Goal: Navigation & Orientation: Find specific page/section

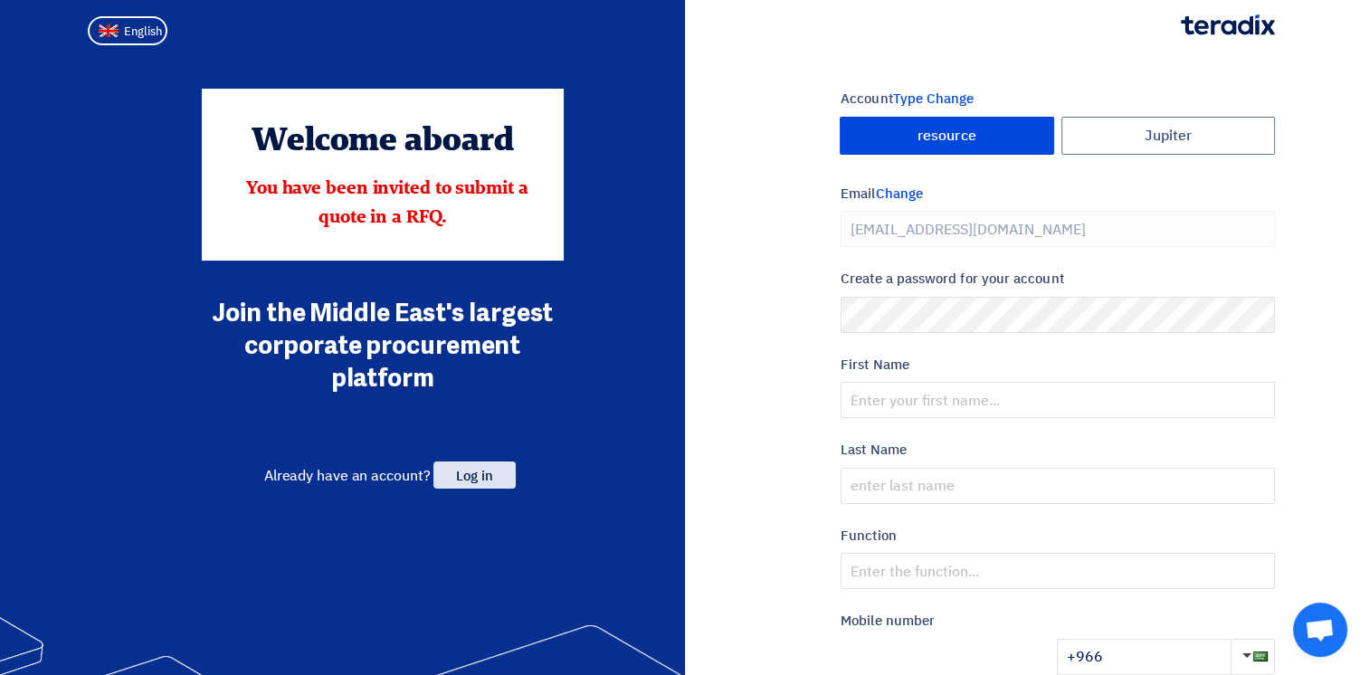
click at [469, 476] on span "Log in" at bounding box center [473, 474] width 81 height 27
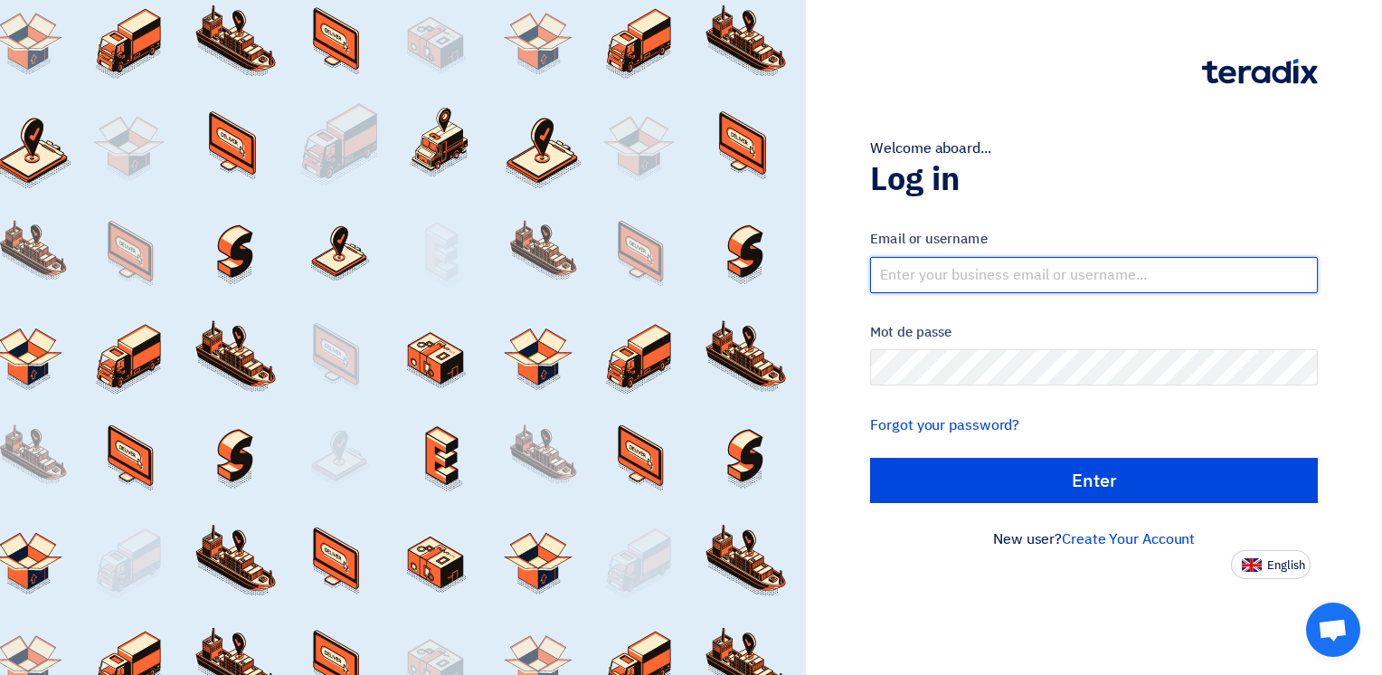
click at [950, 262] on input "text" at bounding box center [1094, 275] width 448 height 36
type input "[PERSON_NAME][EMAIL_ADDRESS][DOMAIN_NAME]"
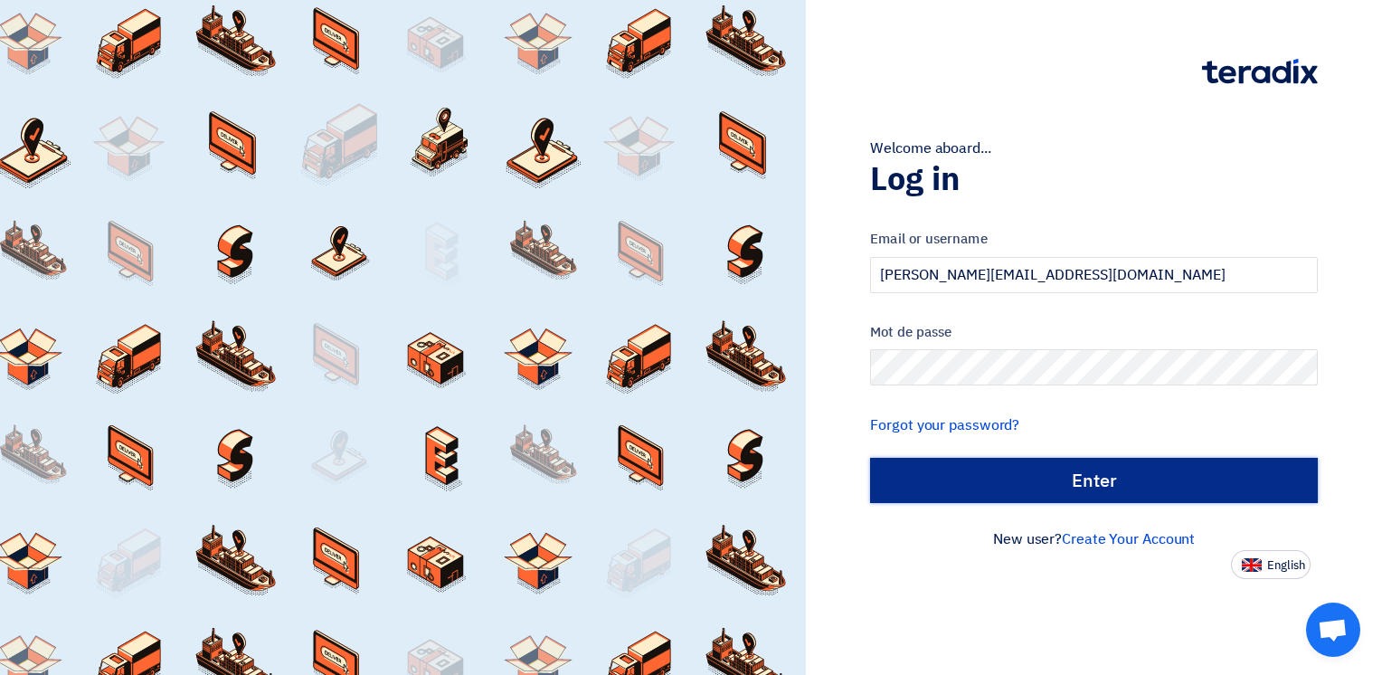
click at [1075, 472] on input "الدخول" at bounding box center [1094, 480] width 448 height 45
type input "Sign in"
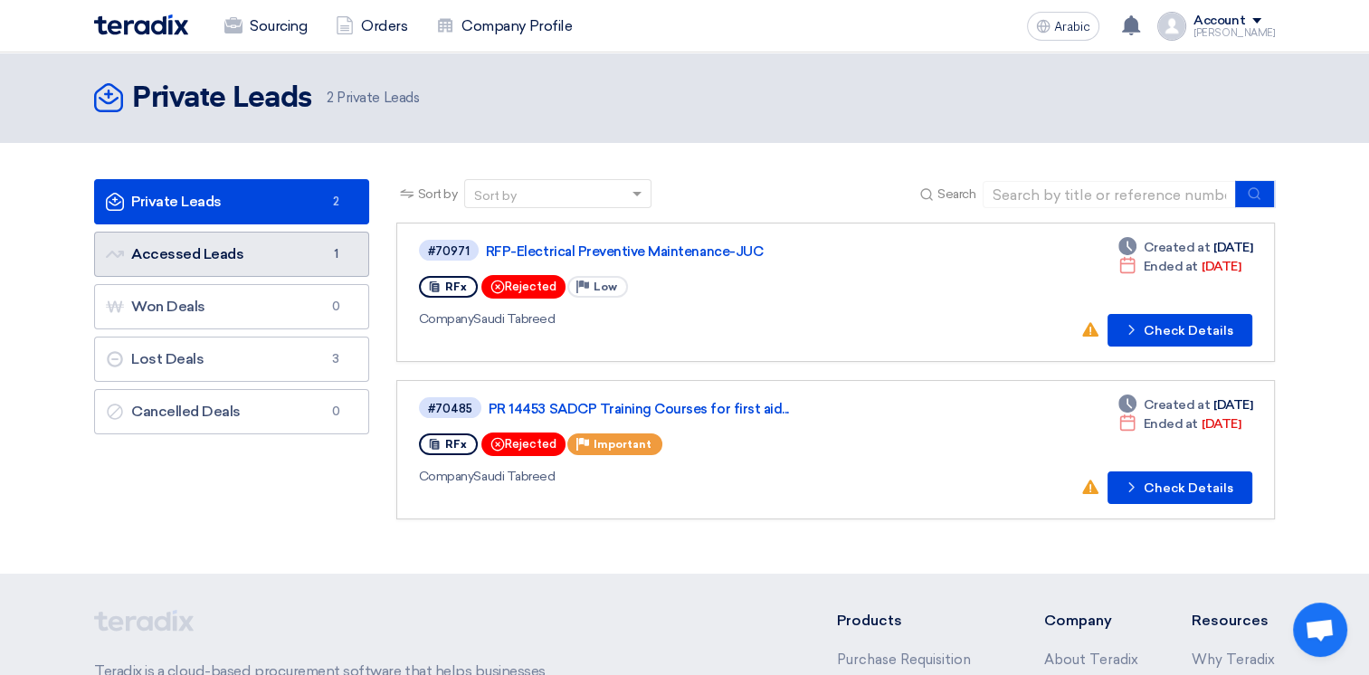
click at [199, 252] on font "Accessed Leads Accessed Leads" at bounding box center [174, 253] width 137 height 17
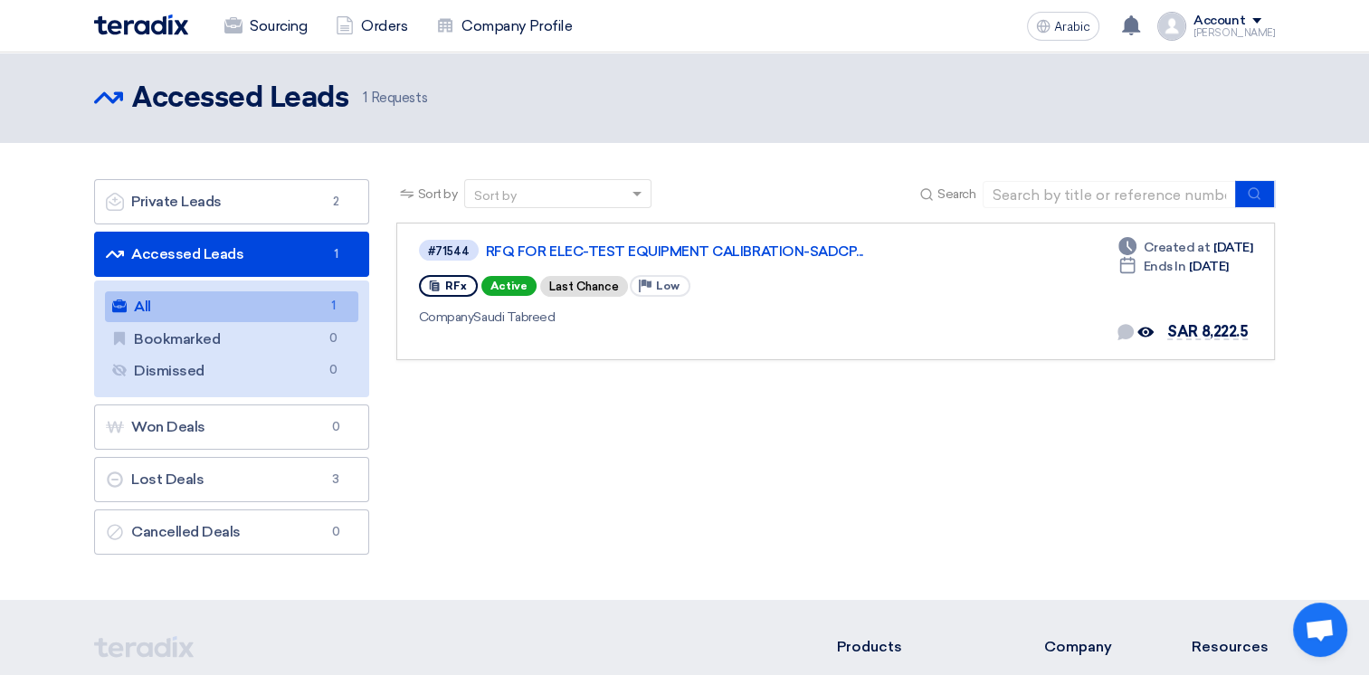
click at [389, 96] on font "Requests" at bounding box center [399, 98] width 56 height 16
click at [563, 519] on div "Sort by Sort by Search Category Owner Type" at bounding box center [835, 371] width 905 height 384
click at [195, 251] on font "Accessed Leads Accessed Leads" at bounding box center [174, 253] width 137 height 17
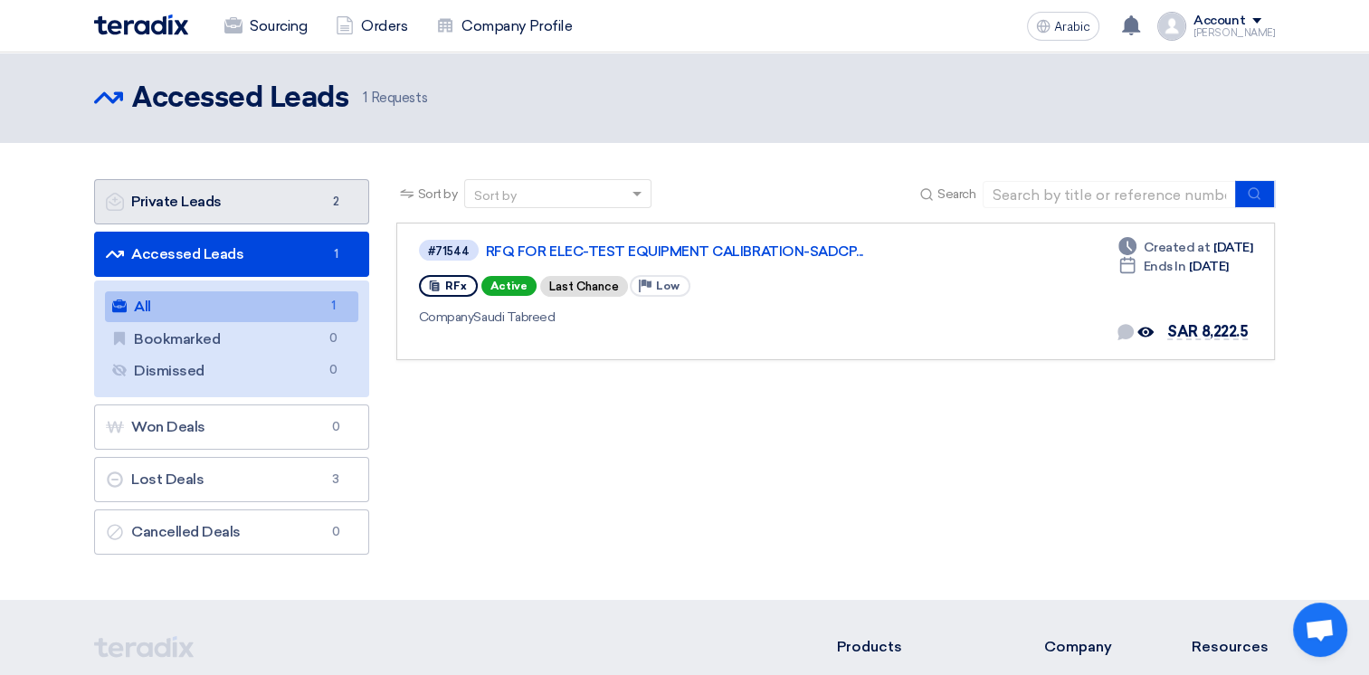
click at [204, 210] on font "Private Leads Private Leads" at bounding box center [164, 201] width 116 height 17
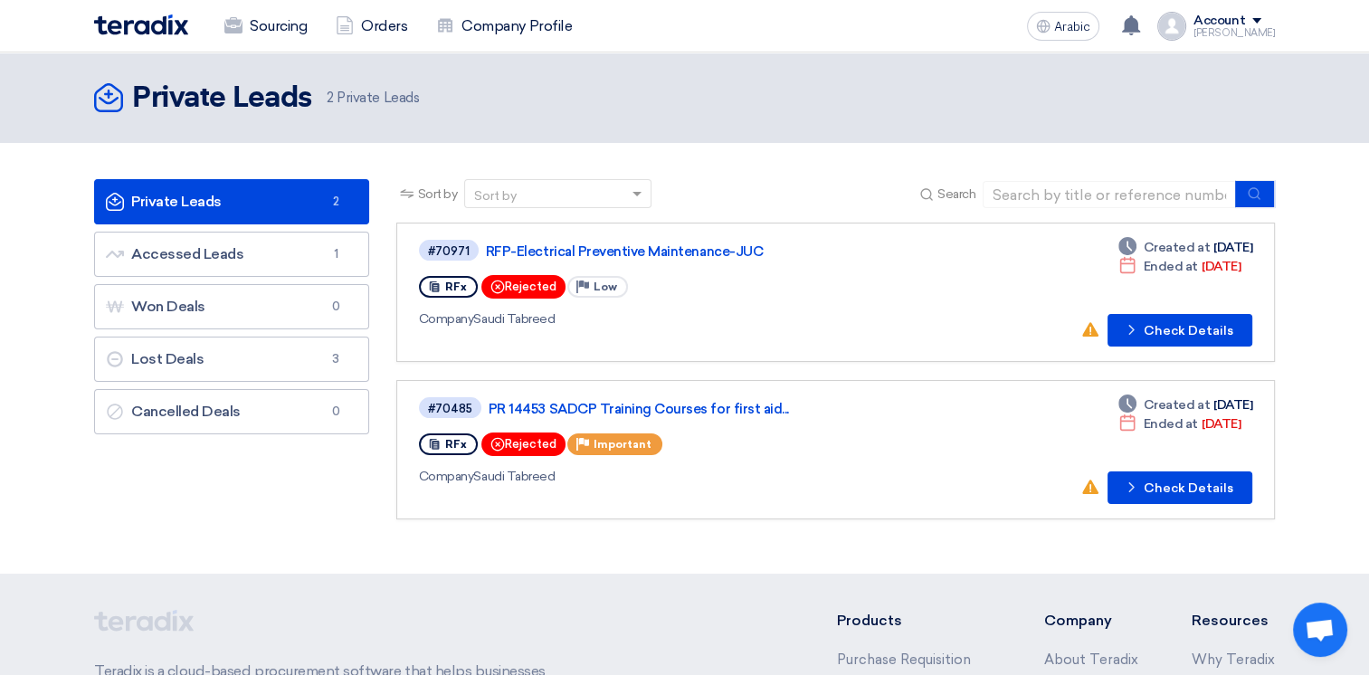
click at [1264, 14] on div "Account" at bounding box center [1233, 21] width 81 height 15
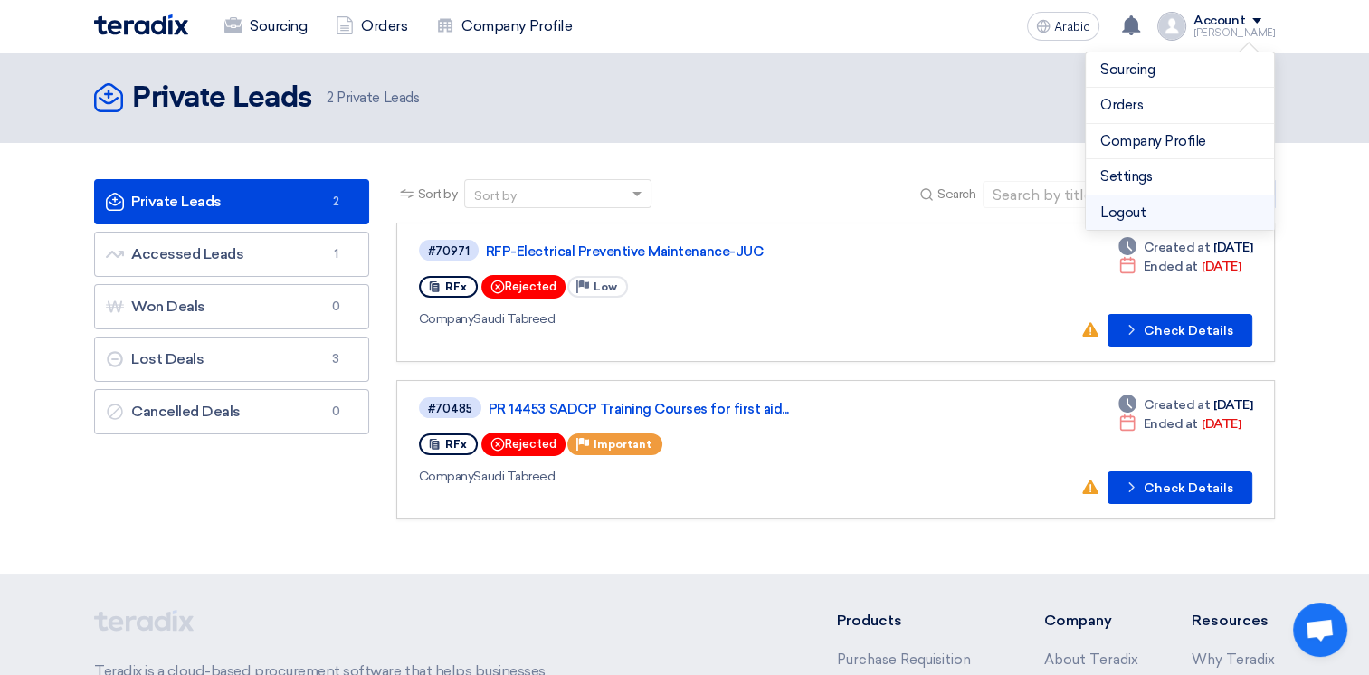
click at [1131, 208] on li "Logout" at bounding box center [1179, 212] width 188 height 35
